Goal: Information Seeking & Learning: Learn about a topic

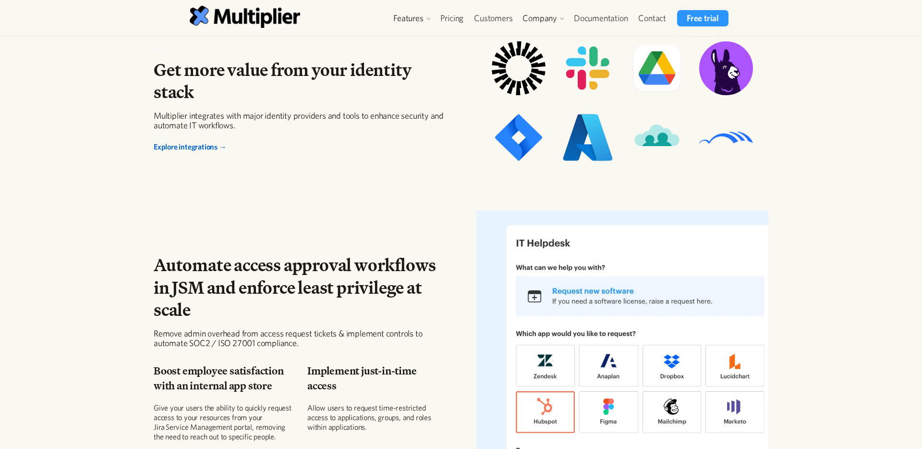
scroll to position [881, 0]
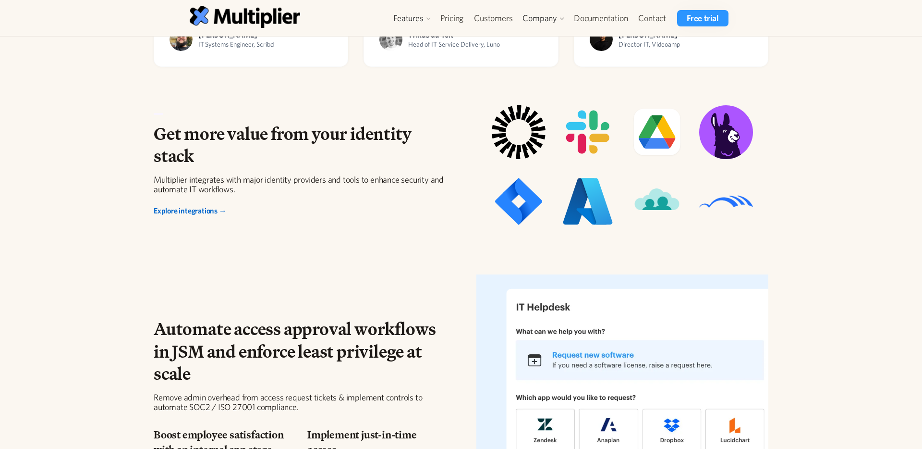
click at [255, 358] on h2 "Automate access approval workflows in JSM and enforce least privilege at scale" at bounding box center [300, 351] width 292 height 67
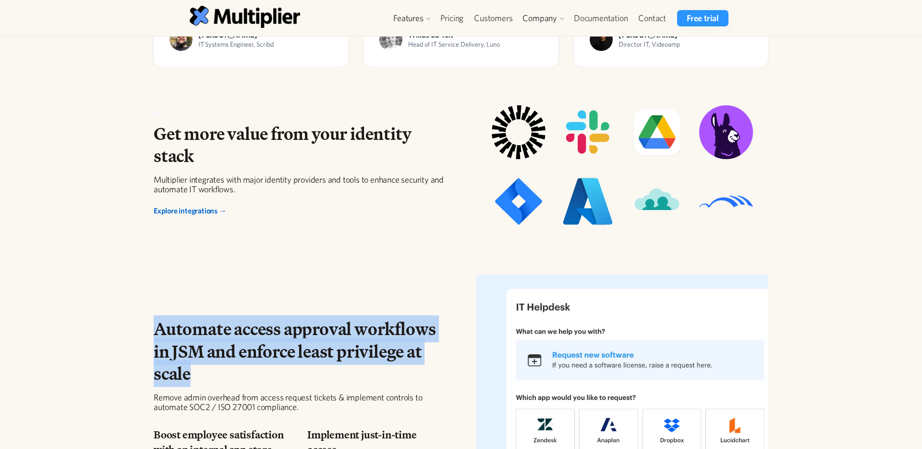
click at [255, 358] on h2 "Automate access approval workflows in JSM and enforce least privilege at scale" at bounding box center [300, 351] width 292 height 67
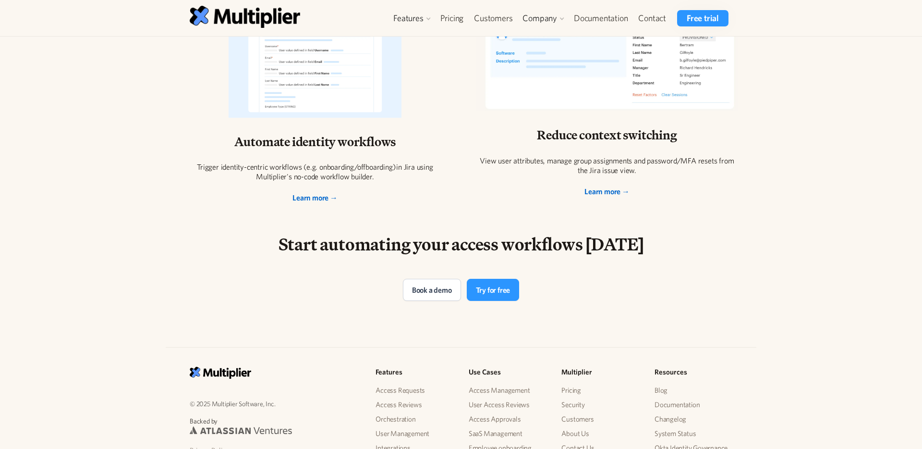
scroll to position [1964, 0]
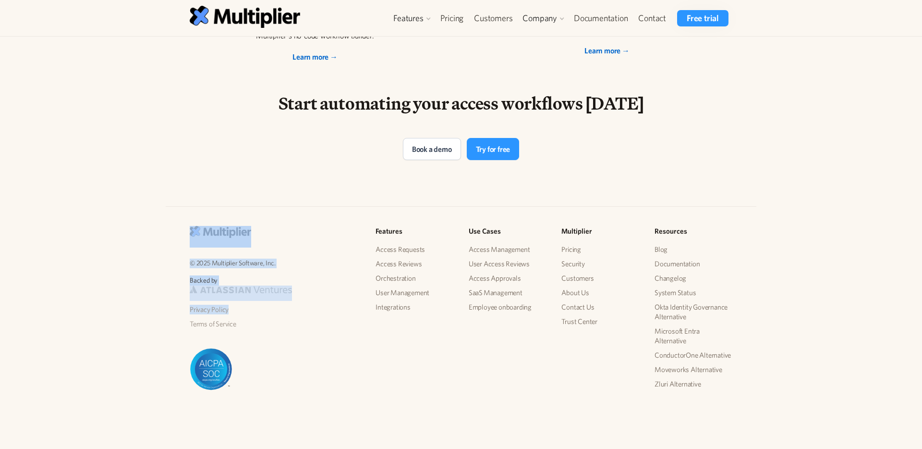
drag, startPoint x: 251, startPoint y: 194, endPoint x: 284, endPoint y: 381, distance: 189.7
click at [284, 379] on div "© 2025 Multiplier Software, Inc. Backed by Privacy Policy Terms of Service Feat…" at bounding box center [461, 312] width 922 height 274
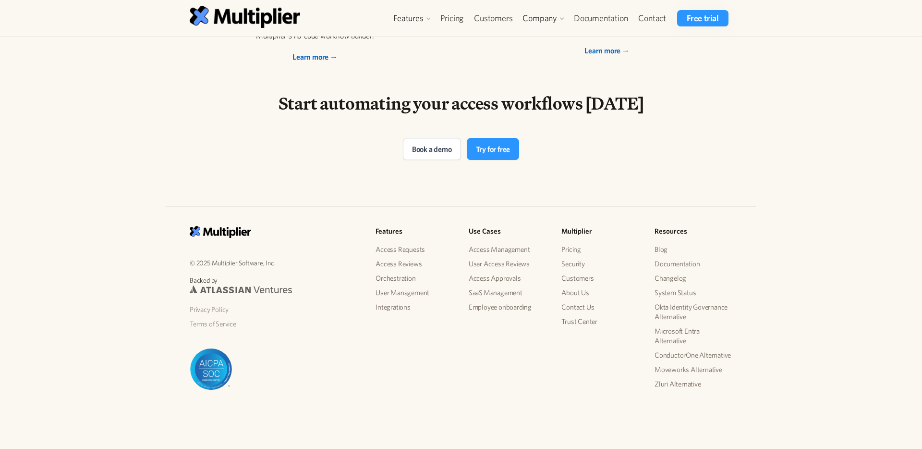
click at [284, 379] on div "© 2025 Multiplier Software, Inc. Backed by Privacy Policy Terms of Service" at bounding box center [275, 308] width 186 height 164
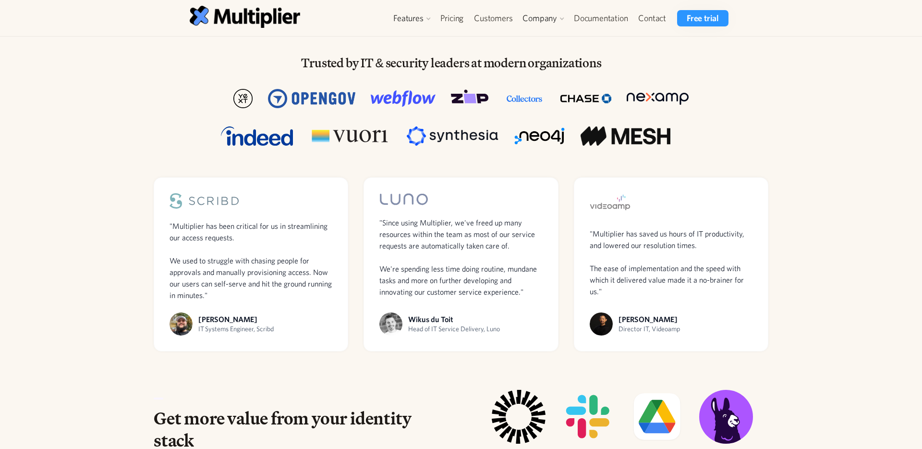
scroll to position [0, 0]
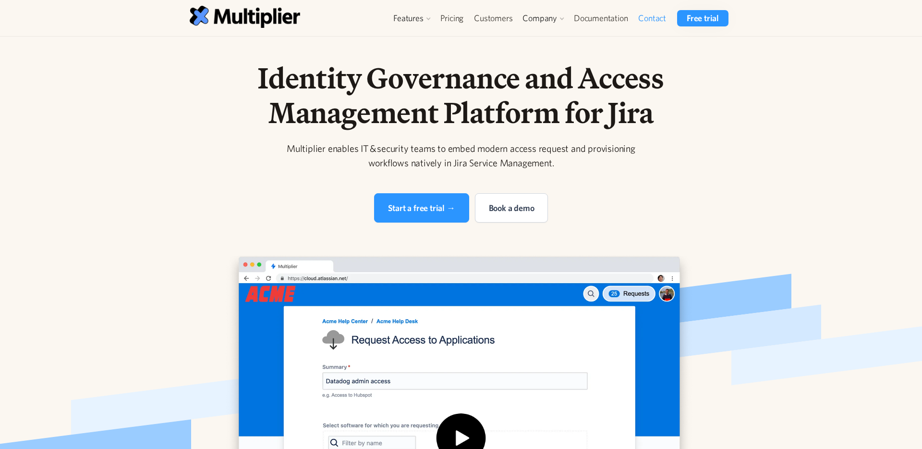
click at [647, 17] on link "Contact" at bounding box center [652, 18] width 38 height 16
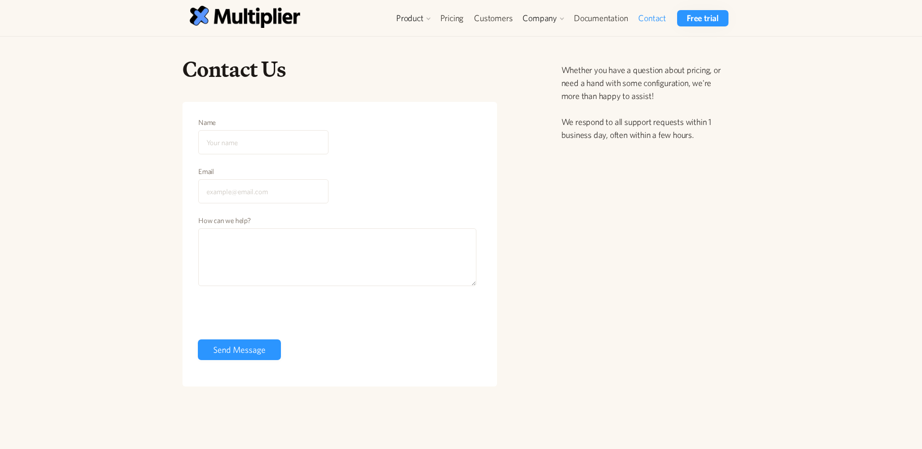
click at [425, 6] on div "Product Access Requests Access Reviews Orchestration User Management Integratio…" at bounding box center [461, 18] width 591 height 36
click at [415, 46] on link "Access Requests" at bounding box center [434, 40] width 73 height 17
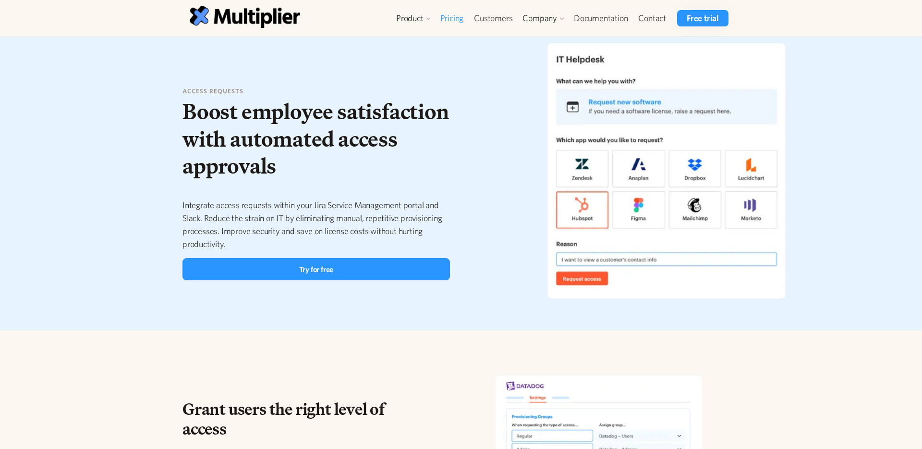
click at [450, 20] on link "Pricing" at bounding box center [452, 18] width 34 height 16
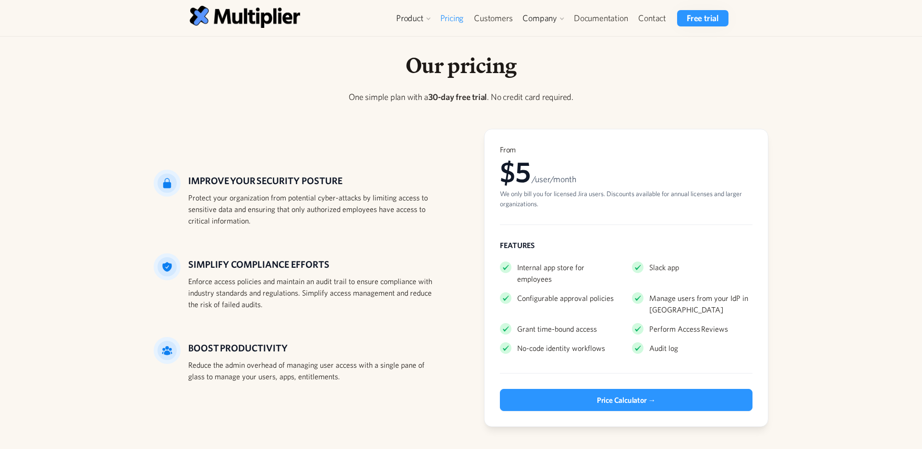
click at [337, 199] on div "Protect your organization from potential cyber-attacks by limiting access to se…" at bounding box center [313, 209] width 250 height 35
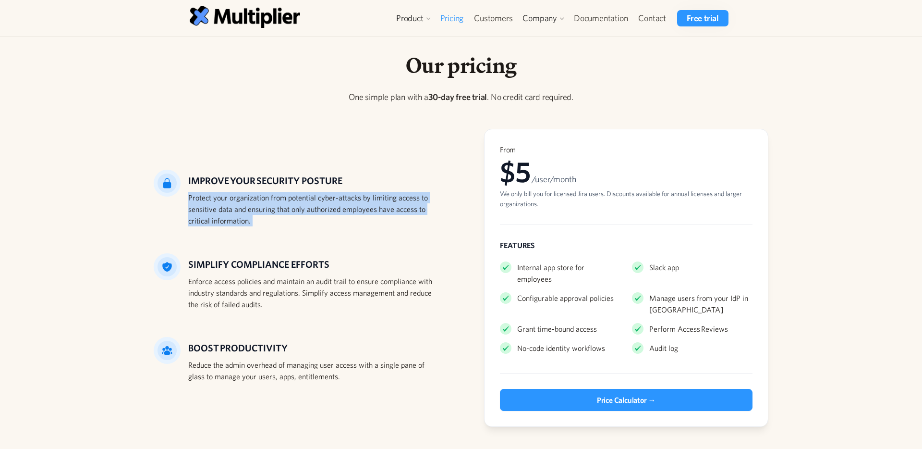
click at [337, 199] on div "Protect your organization from potential cyber-attacks by limiting access to se…" at bounding box center [313, 209] width 250 height 35
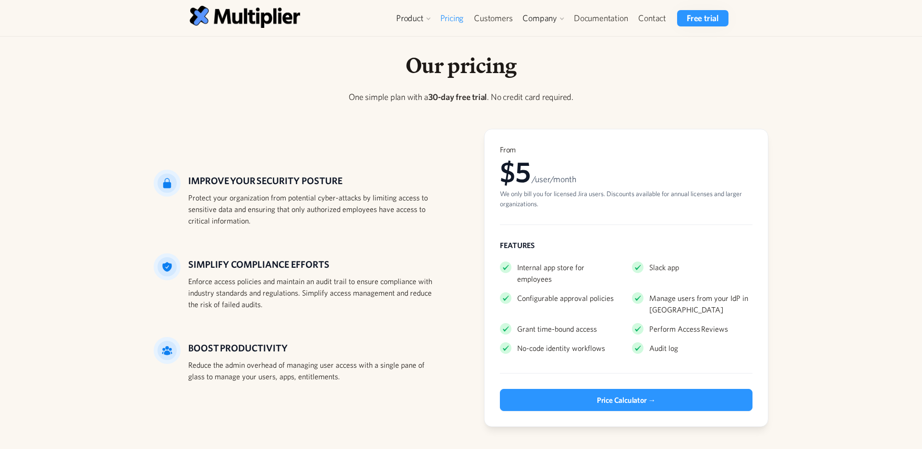
drag, startPoint x: 316, startPoint y: 117, endPoint x: 392, endPoint y: 410, distance: 303.2
click at [387, 396] on div "Our pricing One simple plan with a 30-day free trial . No credit card required.…" at bounding box center [461, 251] width 615 height 398
